Goal: Transaction & Acquisition: Purchase product/service

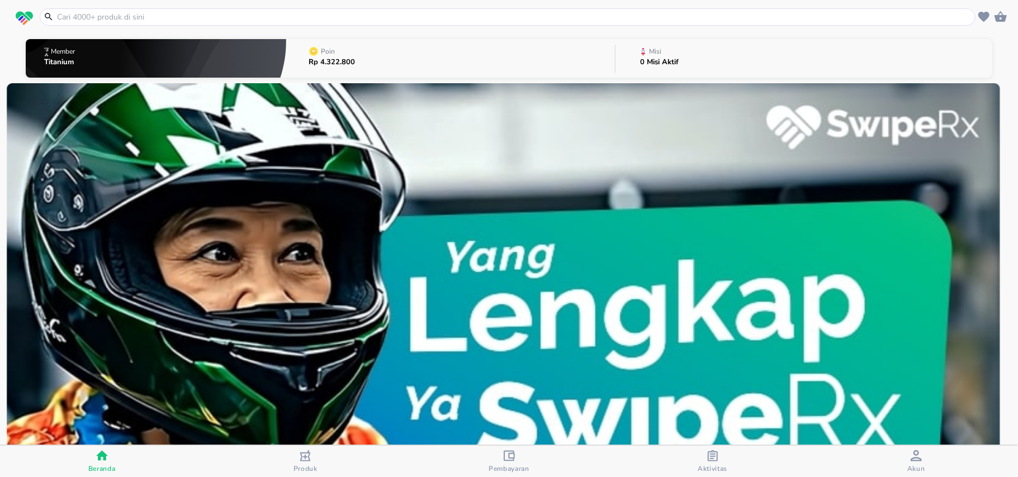
click at [94, 14] on input "text" at bounding box center [514, 17] width 917 height 12
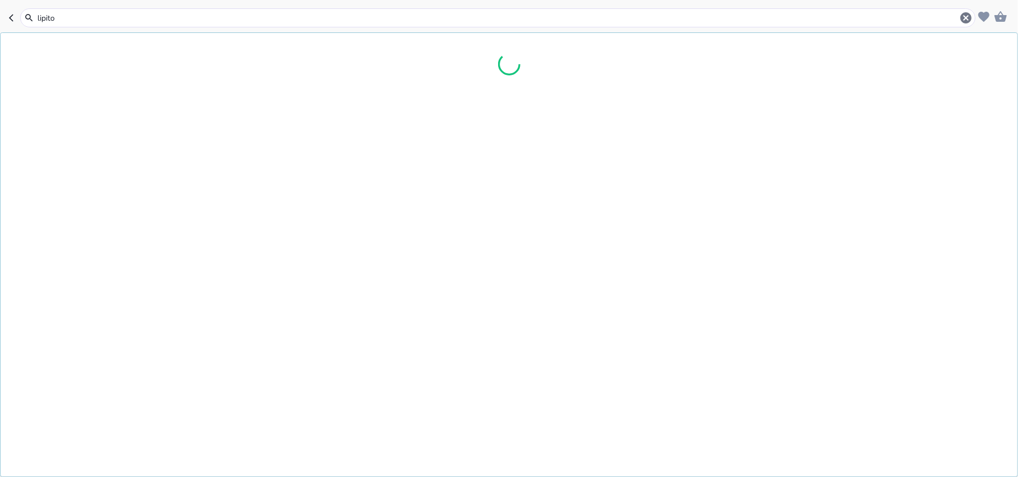
type input "[MEDICAL_DATA]"
